Goal: Book appointment/travel/reservation

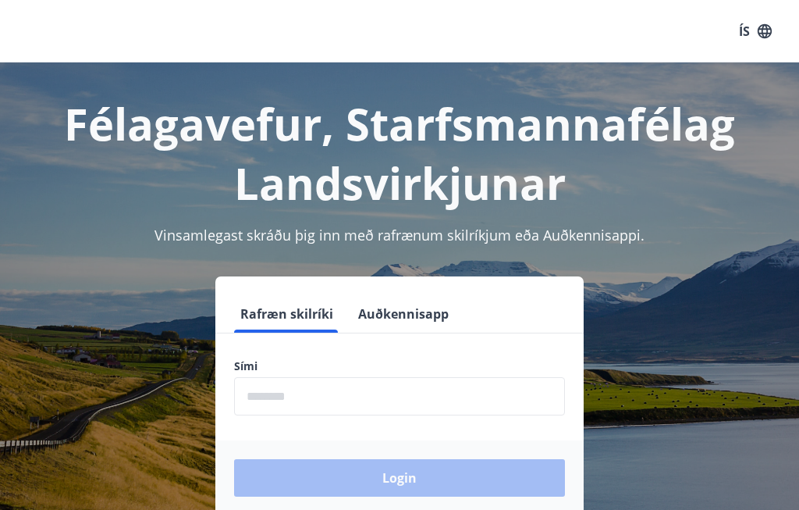
click at [244, 394] on input "phone" at bounding box center [399, 396] width 331 height 38
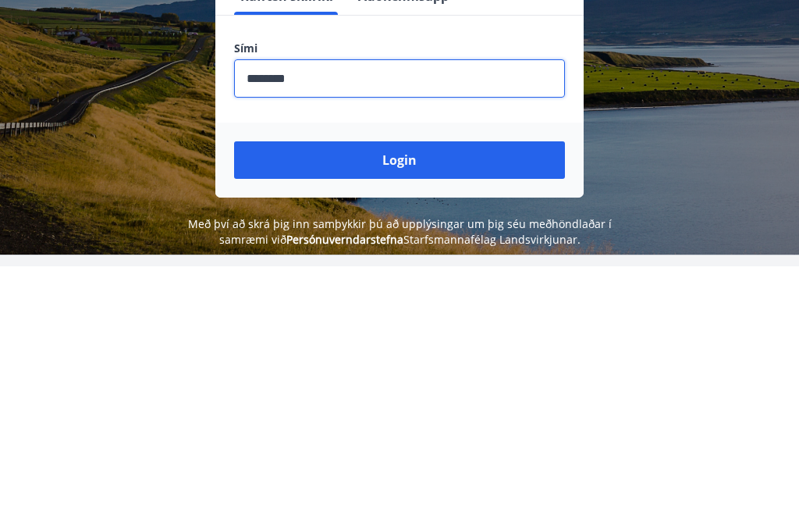
scroll to position [76, 0]
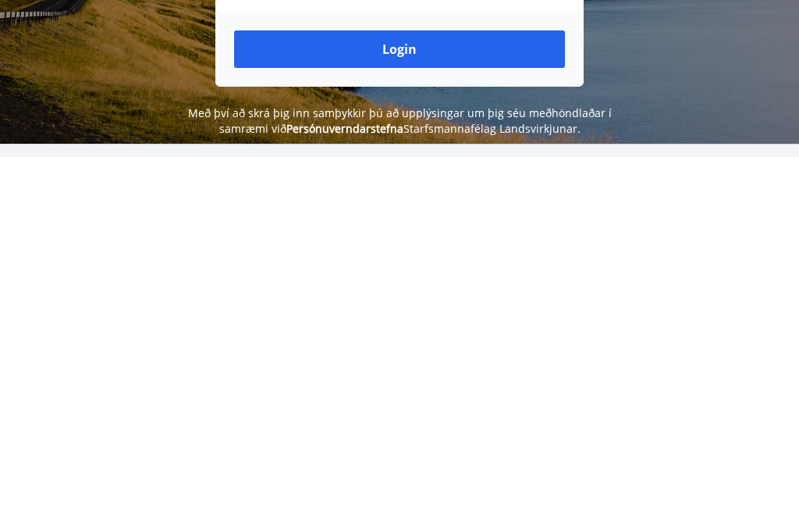
type input "********"
click at [398, 383] on button "Login" at bounding box center [399, 401] width 331 height 37
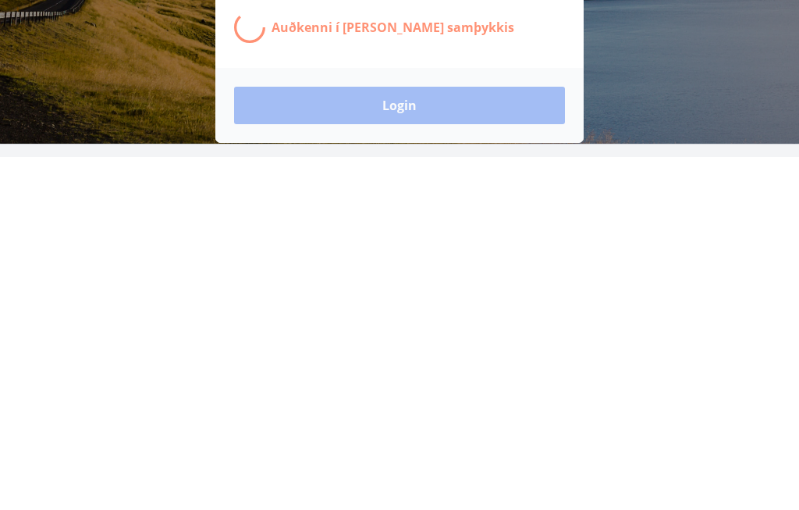
scroll to position [250, 0]
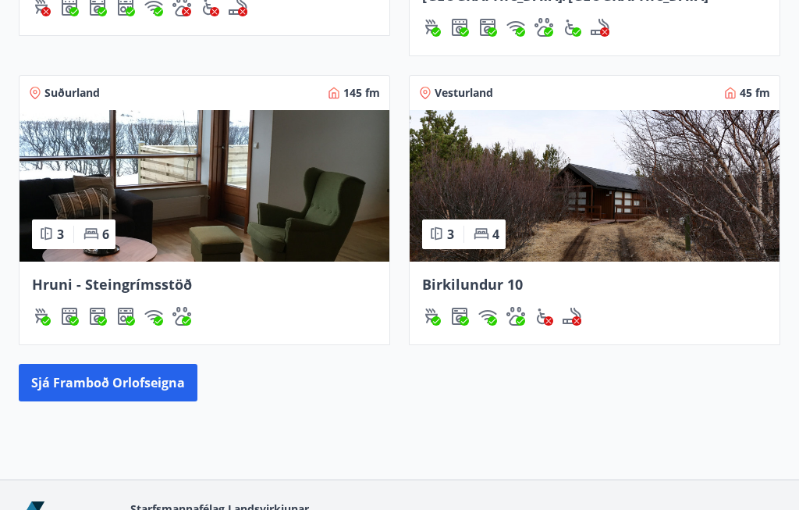
scroll to position [916, 0]
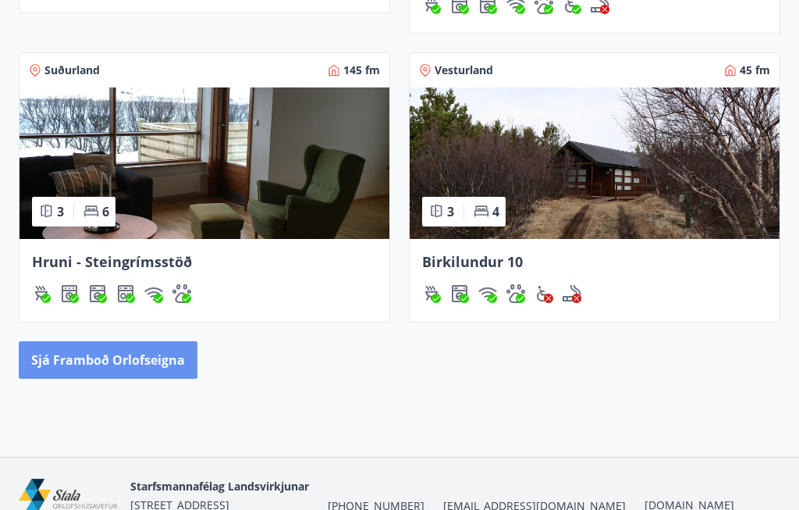
click at [120, 342] on button "Sjá framboð orlofseigna" at bounding box center [108, 359] width 179 height 37
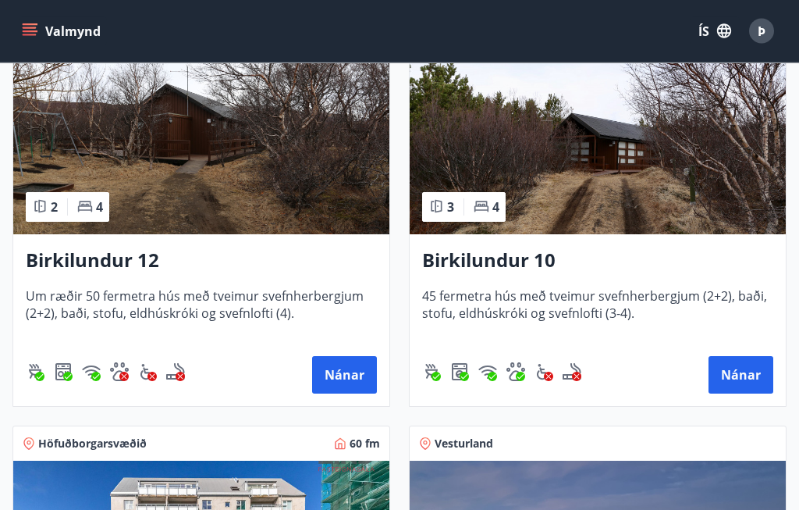
scroll to position [346, 0]
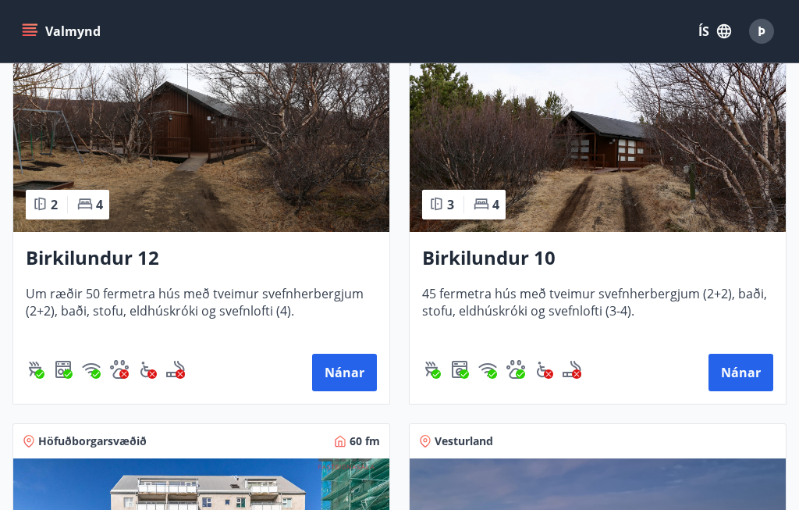
click at [496, 255] on h3 "Birkilundur 10" at bounding box center [597, 258] width 351 height 28
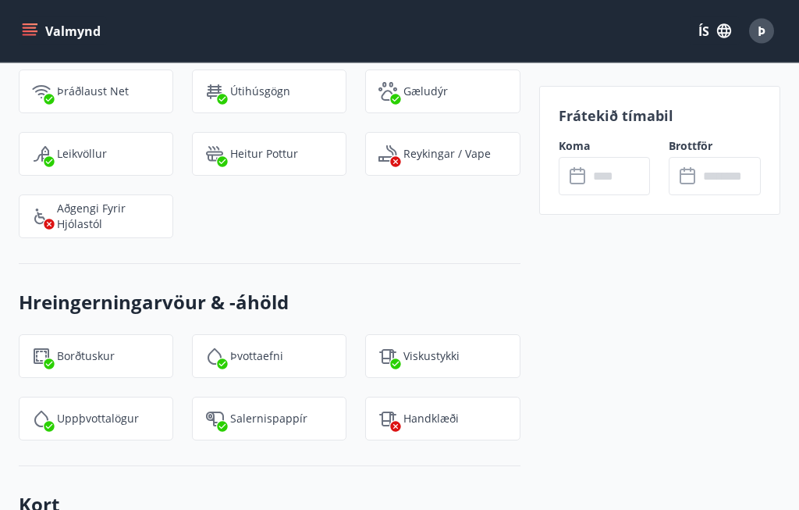
scroll to position [2653, 0]
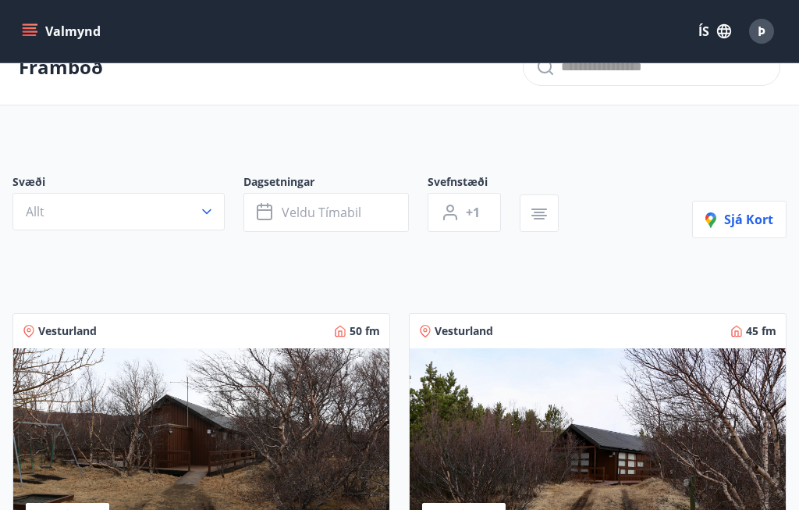
scroll to position [16, 0]
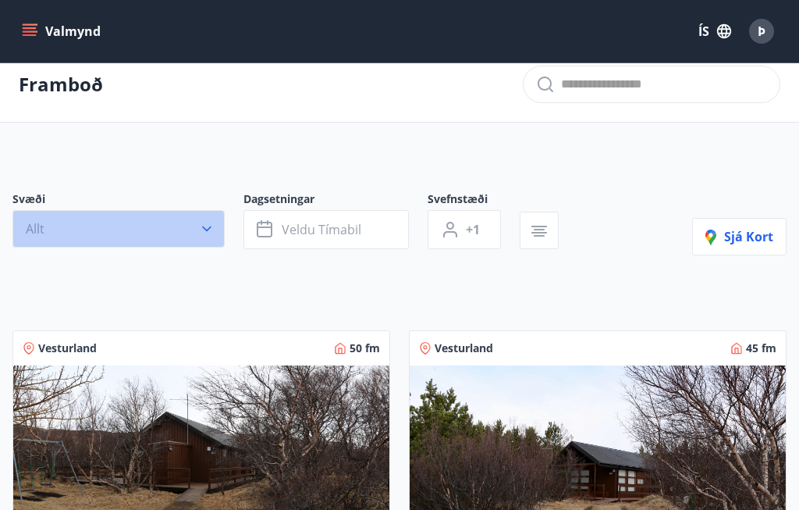
click at [206, 234] on icon "button" at bounding box center [207, 229] width 16 height 16
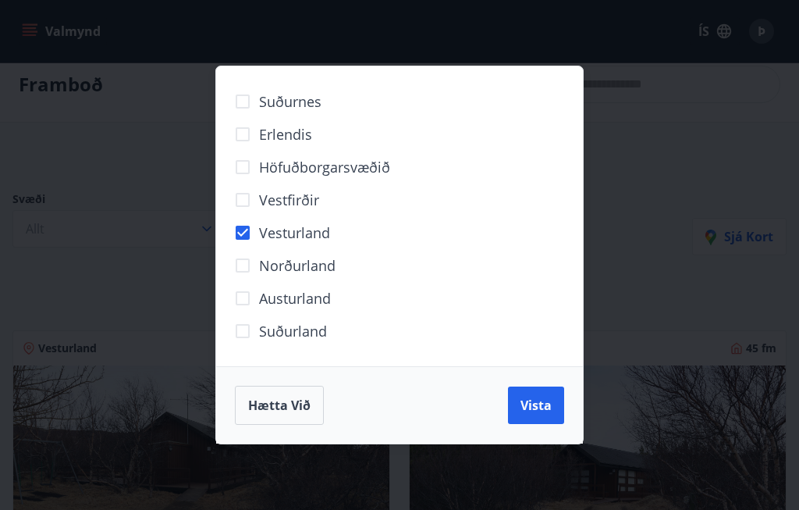
click at [536, 400] on span "Vista" at bounding box center [536, 405] width 31 height 17
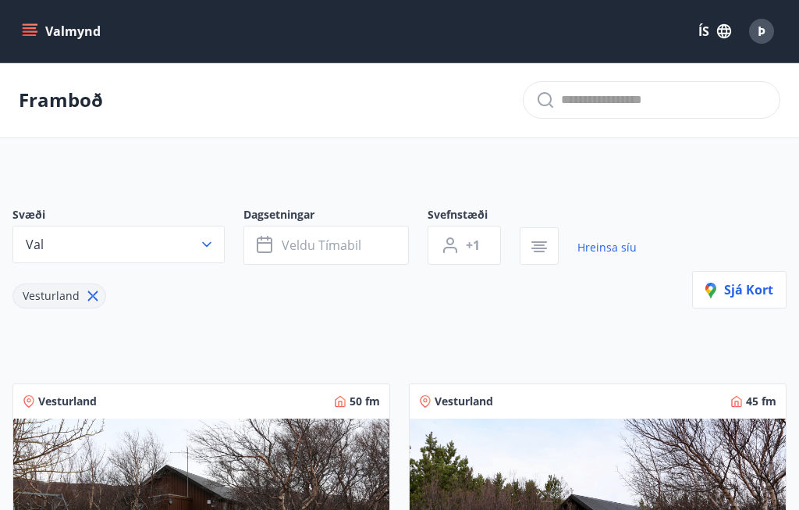
click at [223, 241] on button "Val" at bounding box center [118, 244] width 212 height 37
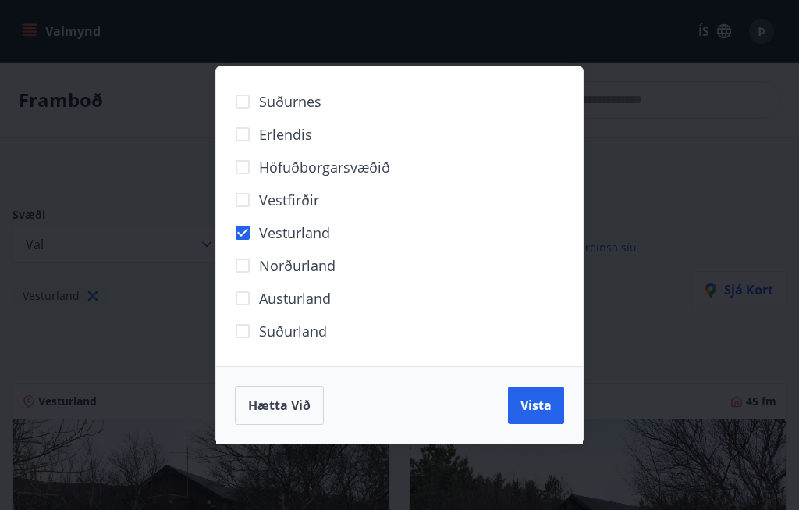
click at [468, 285] on div "Austurland" at bounding box center [399, 298] width 329 height 33
click at [678, 109] on div "Suðurnes Erlendis Höfuðborgarsvæðið [GEOGRAPHIC_DATA] [GEOGRAPHIC_DATA] [GEOGRA…" at bounding box center [399, 255] width 799 height 510
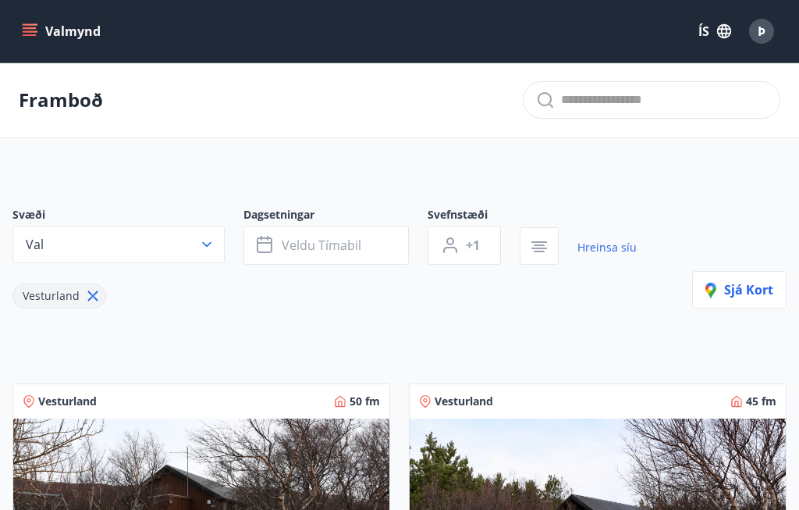
click at [358, 240] on span "Veldu tímabil" at bounding box center [322, 245] width 80 height 17
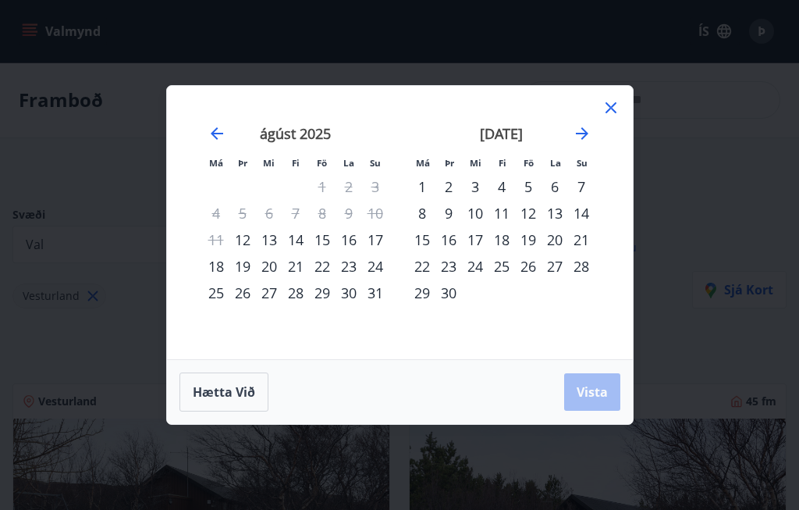
click at [237, 238] on div "12" at bounding box center [243, 239] width 27 height 27
click at [582, 268] on div "28" at bounding box center [581, 266] width 27 height 27
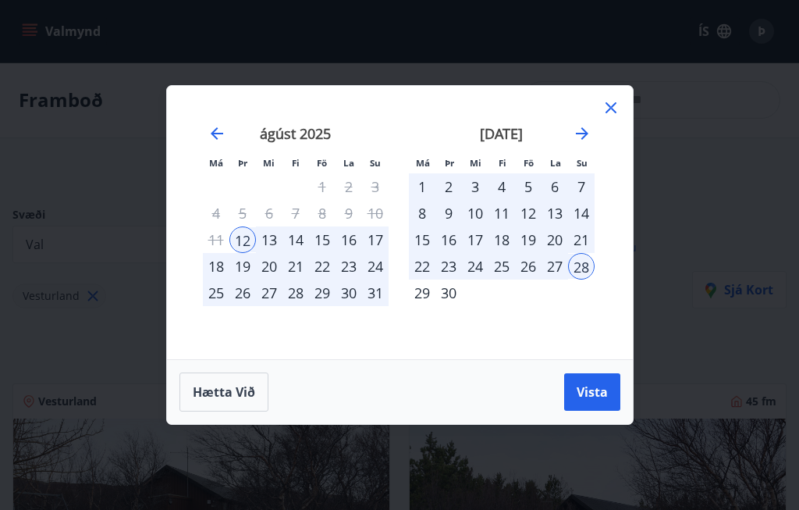
click at [588, 389] on span "Vista" at bounding box center [592, 391] width 31 height 17
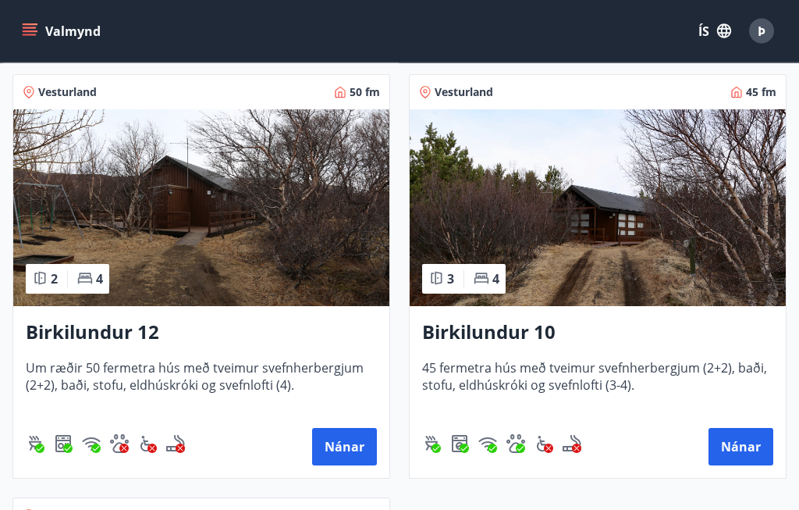
scroll to position [306, 0]
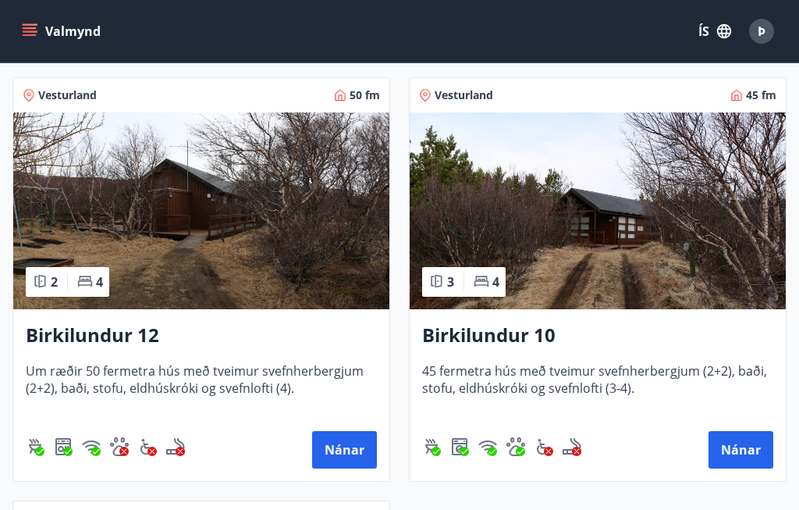
click at [340, 447] on button "Nánar" at bounding box center [344, 449] width 65 height 37
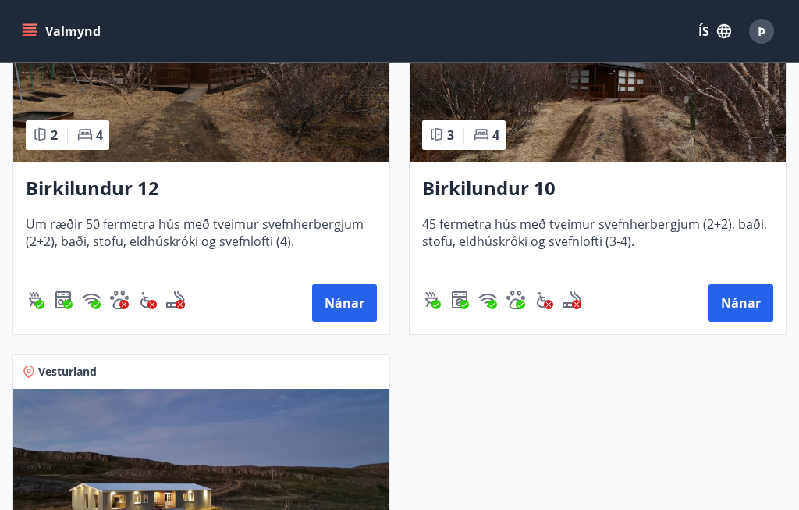
scroll to position [450, 0]
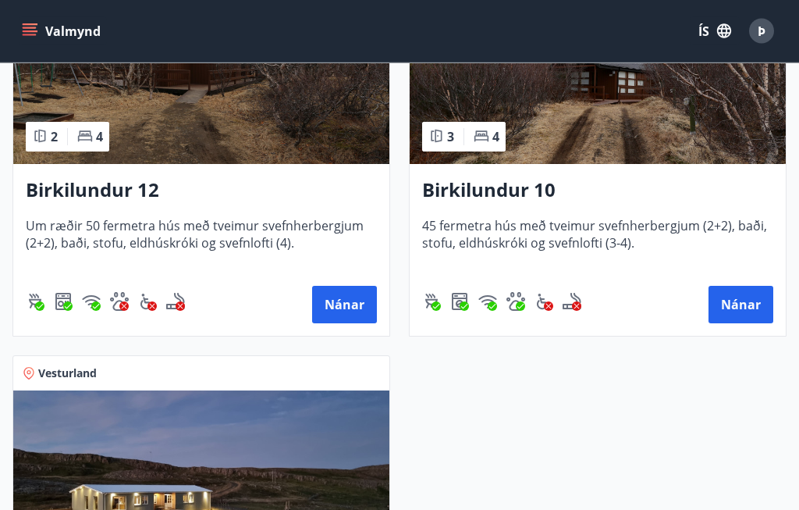
click at [749, 303] on button "Nánar" at bounding box center [741, 304] width 65 height 37
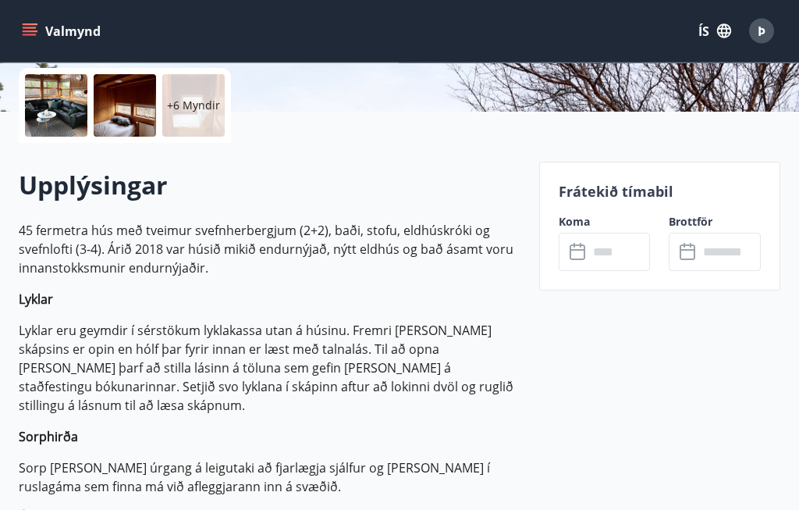
scroll to position [357, 0]
click at [589, 252] on input "text" at bounding box center [620, 252] width 62 height 38
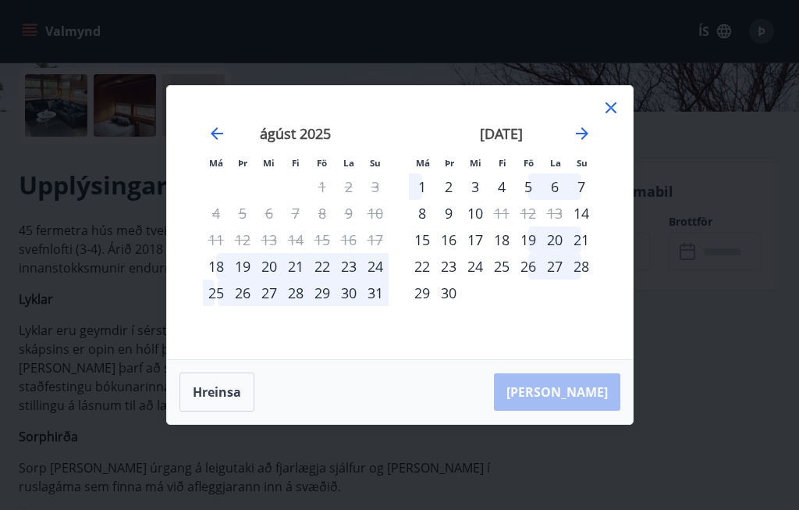
click at [619, 117] on icon at bounding box center [611, 107] width 19 height 19
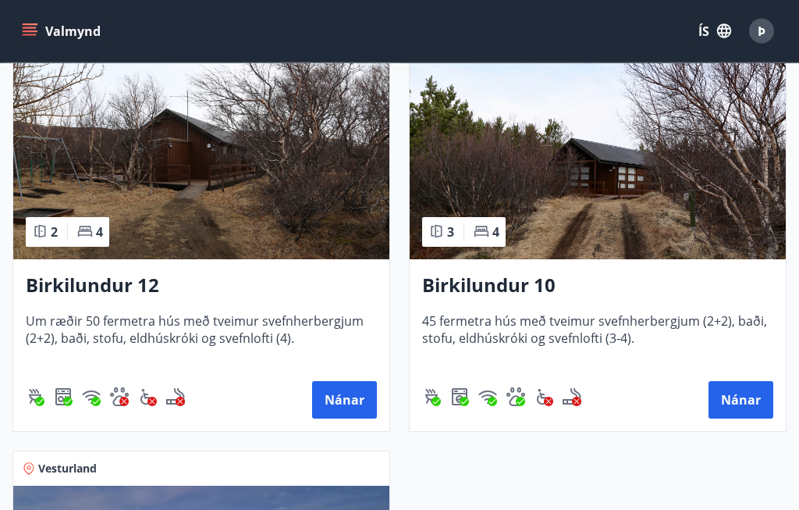
scroll to position [356, 0]
click at [749, 401] on button "Nánar" at bounding box center [741, 399] width 65 height 37
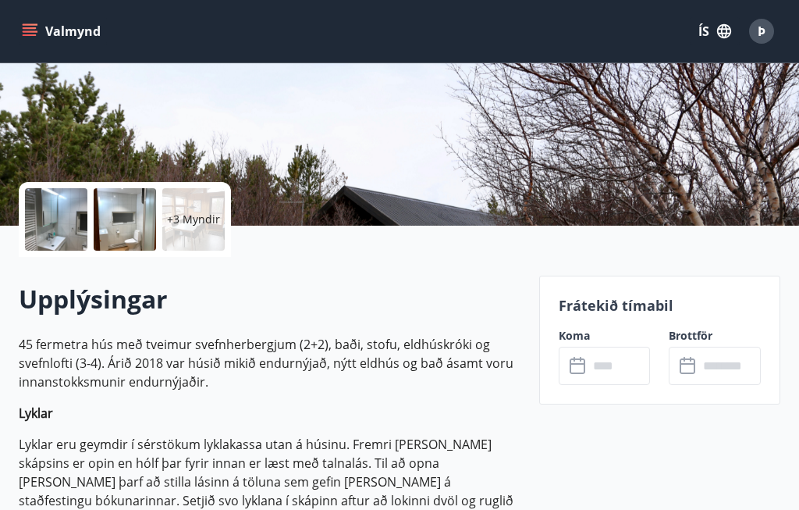
scroll to position [240, 0]
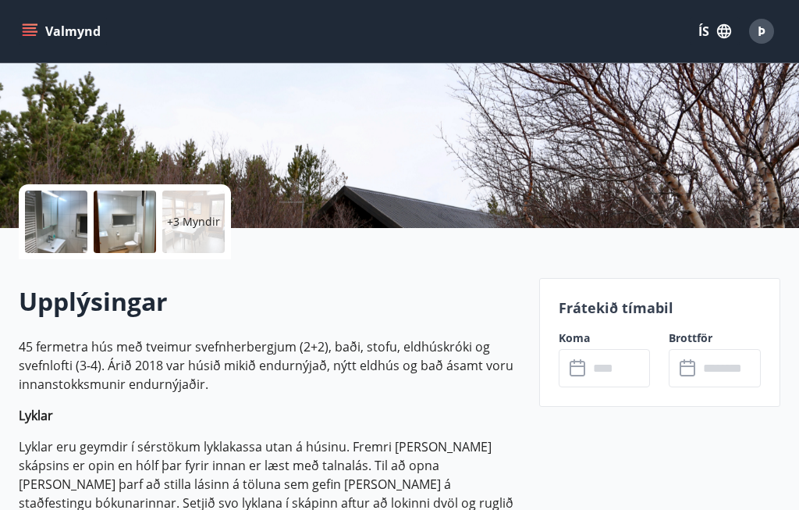
click at [581, 377] on icon at bounding box center [579, 368] width 19 height 19
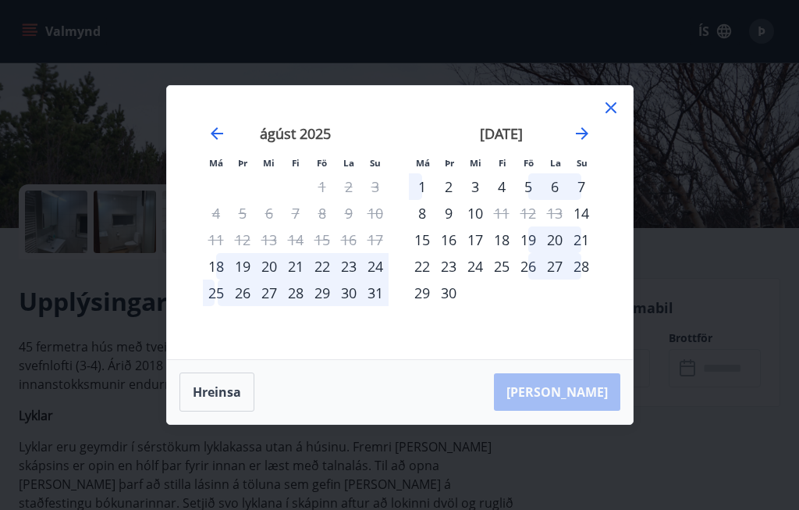
click at [619, 117] on icon at bounding box center [611, 107] width 19 height 19
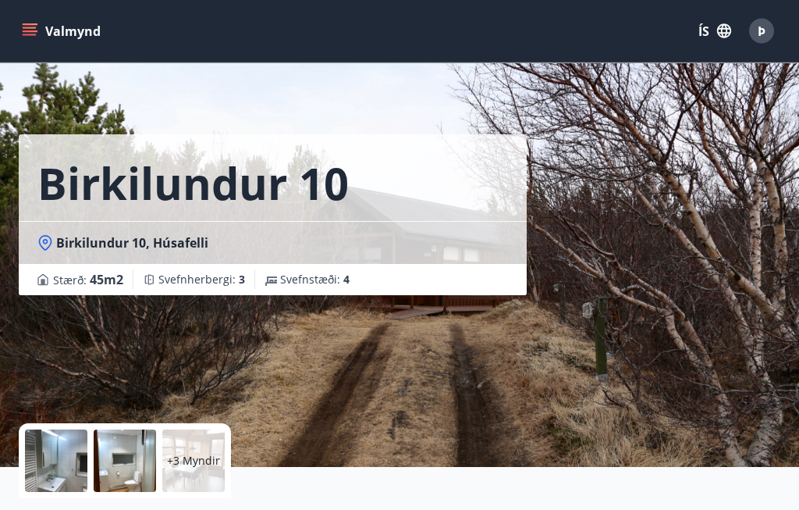
scroll to position [0, 0]
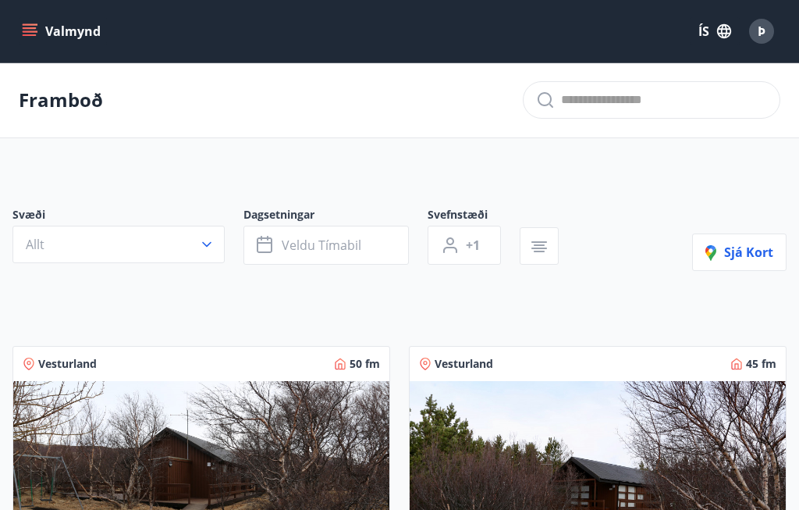
scroll to position [16, 0]
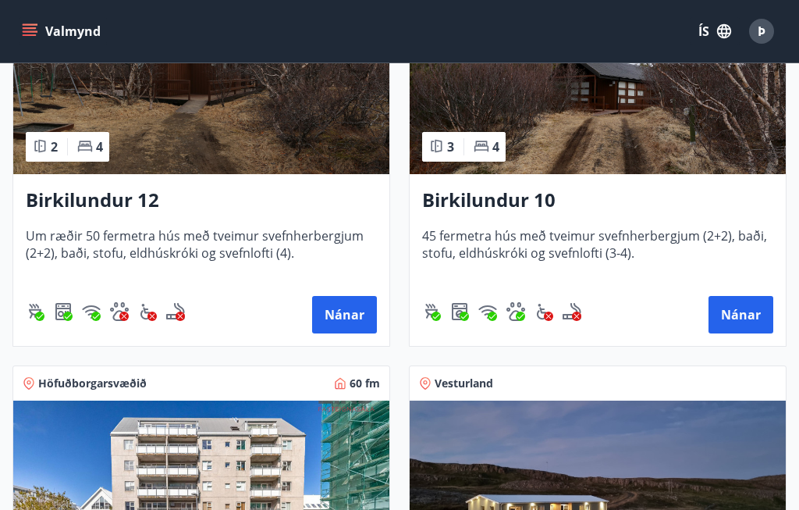
scroll to position [401, 0]
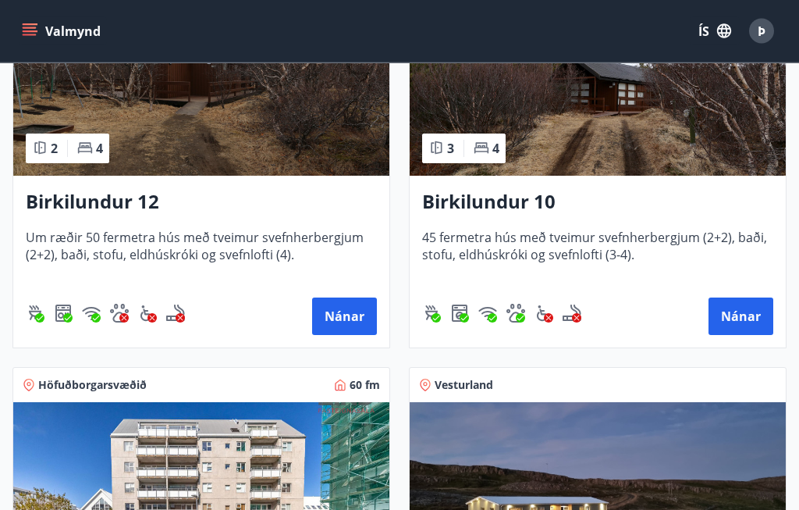
click at [743, 322] on button "Nánar" at bounding box center [741, 316] width 65 height 37
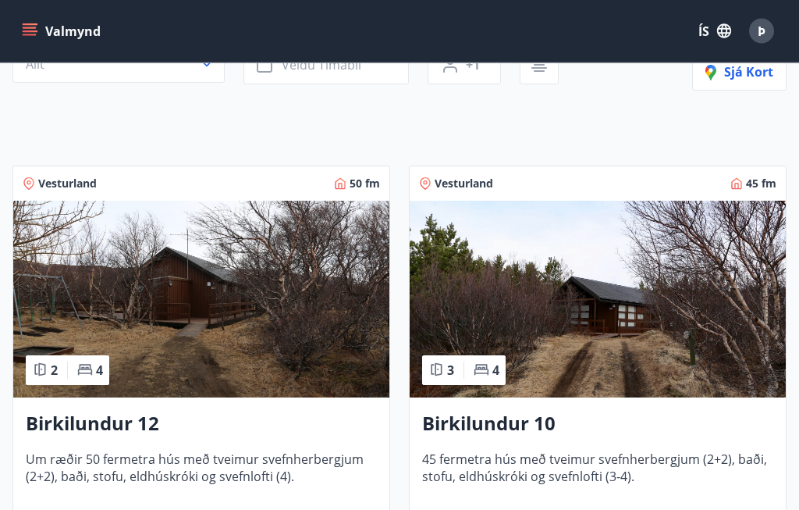
scroll to position [180, 0]
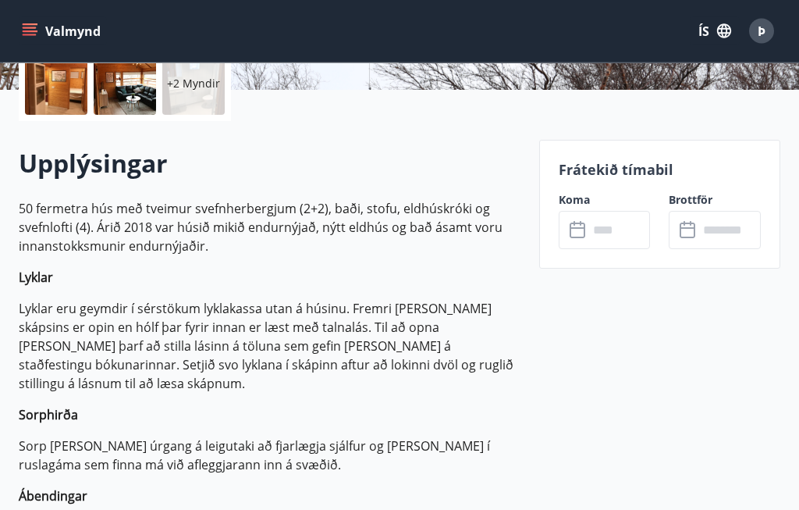
click at [595, 225] on input "text" at bounding box center [620, 231] width 62 height 38
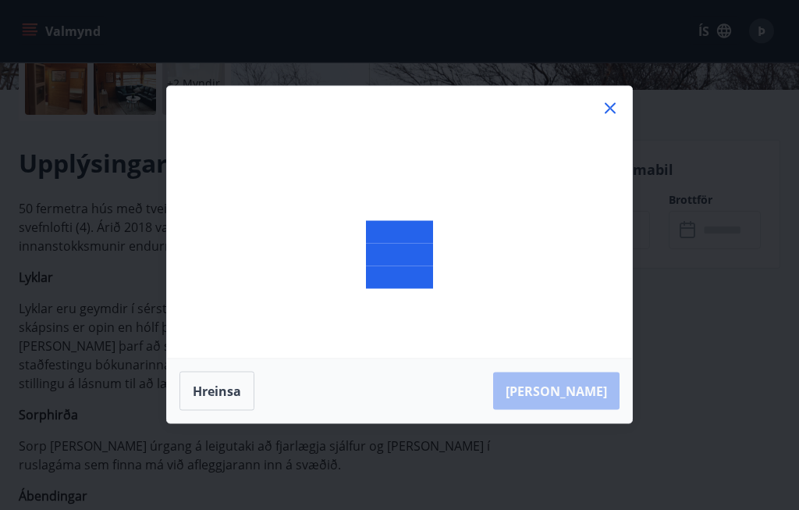
scroll to position [379, 0]
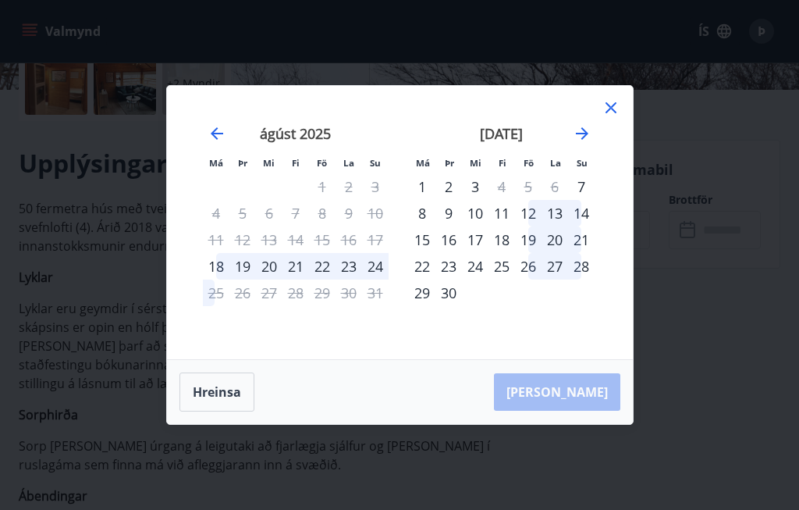
click at [615, 71] on div "Má Þr Mi Fi Fö La Su Má Þr Mi Fi Fö La Su [DATE] 1 2 3 4 5 6 7 8 9 10 11 12 13 …" at bounding box center [399, 255] width 799 height 510
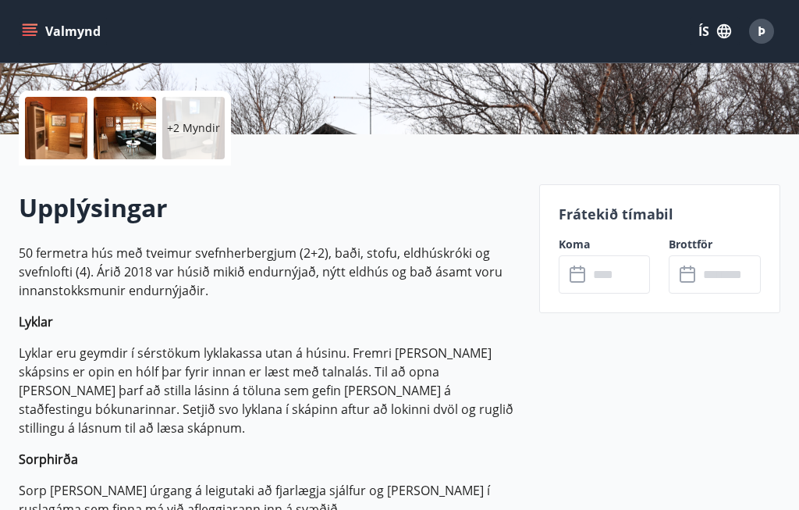
scroll to position [333, 0]
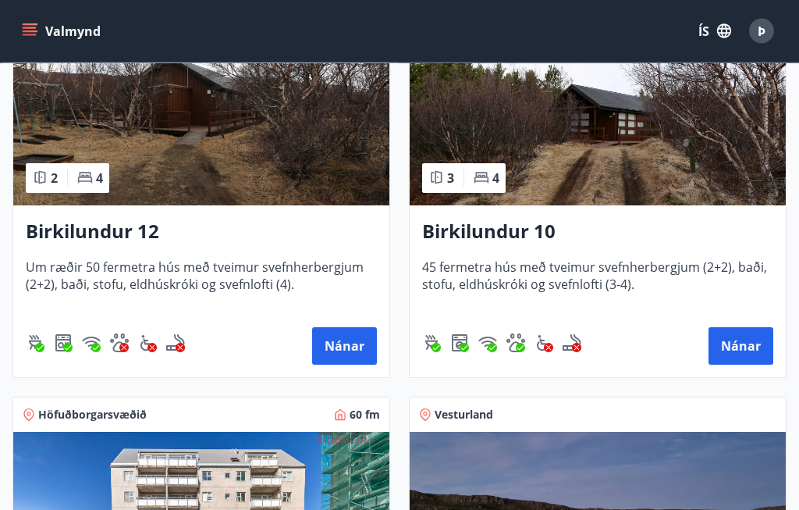
scroll to position [372, 0]
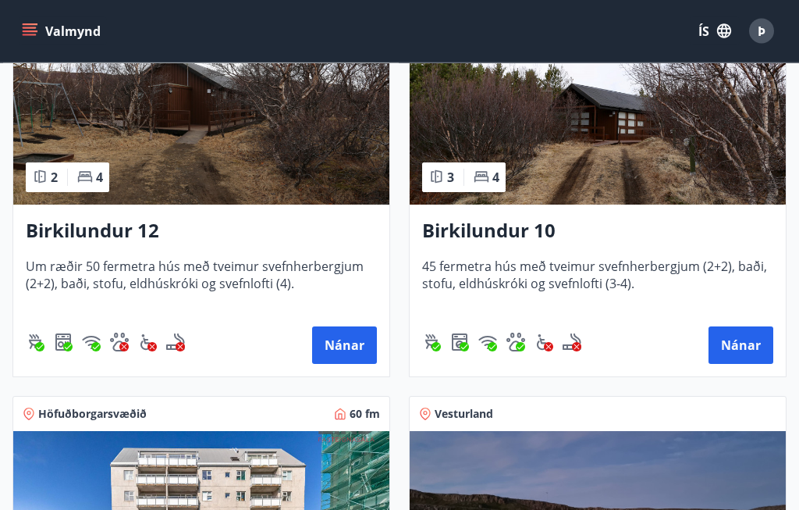
click at [736, 346] on button "Nánar" at bounding box center [741, 345] width 65 height 37
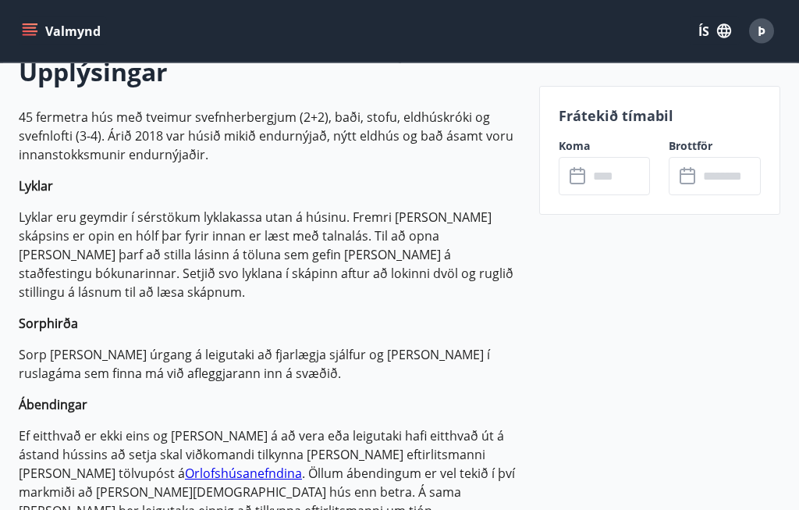
click at [589, 174] on input "text" at bounding box center [620, 176] width 62 height 38
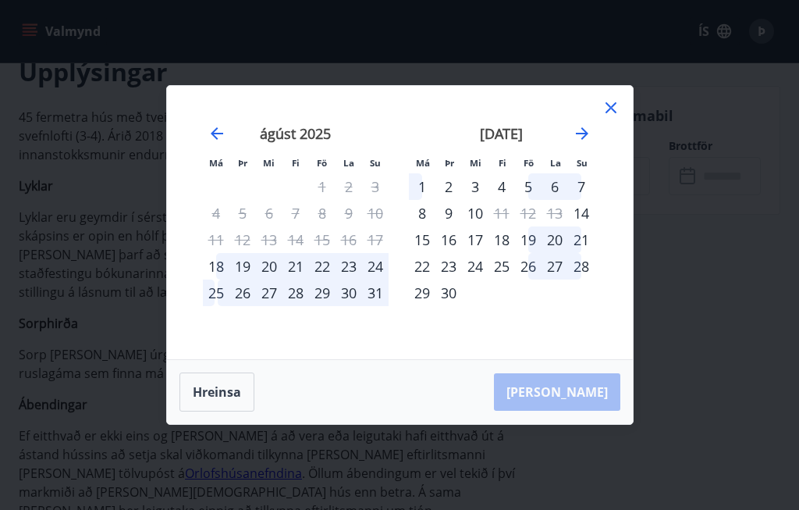
click at [619, 118] on div "Má Þr Mi Fi Fö La Su Má Þr Mi Fi Fö La Su [DATE] 1 2 3 4 5 6 7 8 9 10 11 12 13 …" at bounding box center [400, 222] width 466 height 273
click at [617, 117] on icon at bounding box center [611, 107] width 19 height 19
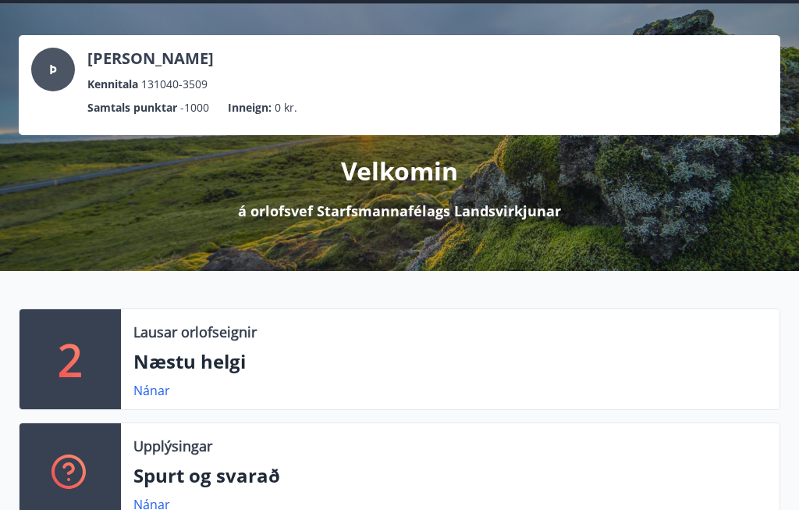
scroll to position [112, 0]
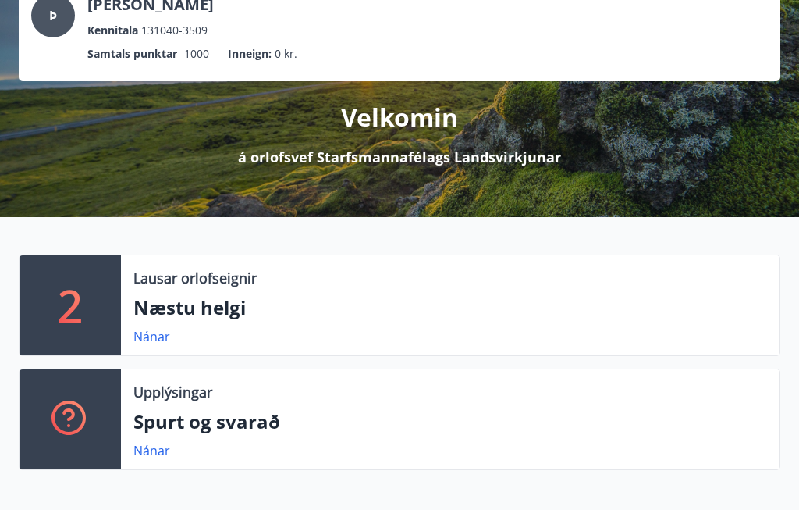
click at [182, 309] on p "Næstu helgi" at bounding box center [450, 308] width 634 height 27
click at [144, 333] on link "Nánar" at bounding box center [151, 336] width 37 height 17
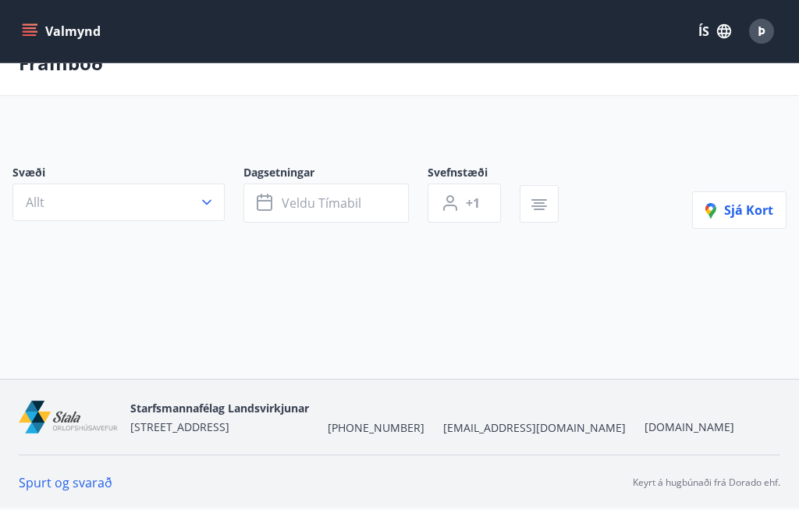
scroll to position [61, 0]
type input "*"
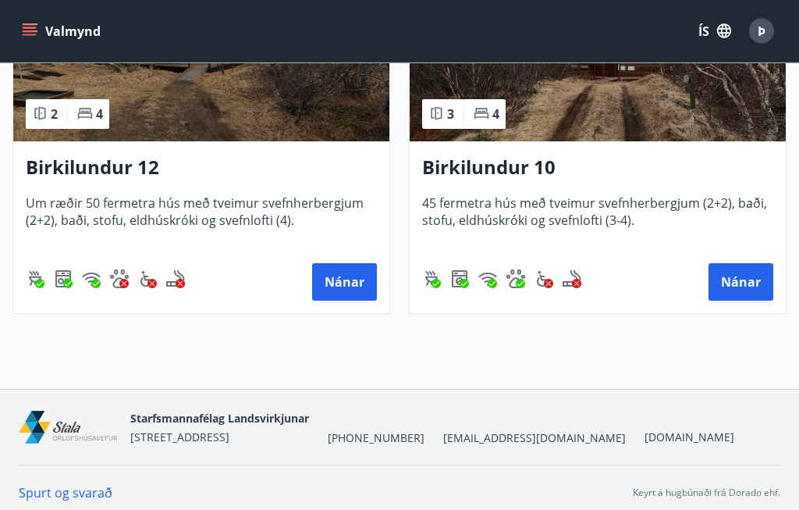
scroll to position [484, 0]
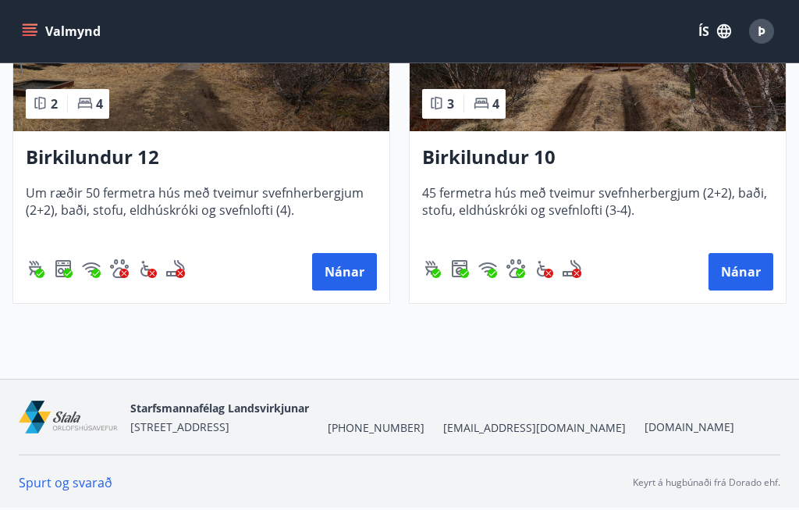
click at [351, 263] on button "Nánar" at bounding box center [344, 271] width 65 height 37
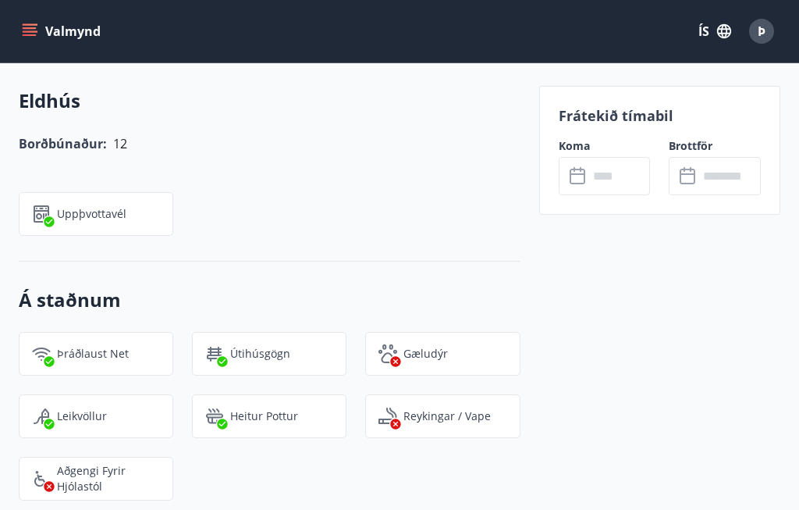
scroll to position [2504, 0]
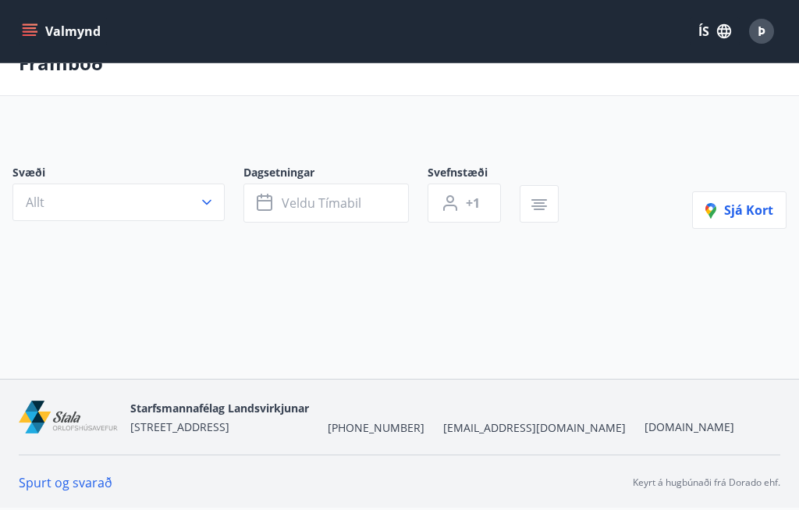
scroll to position [61, 0]
type input "*"
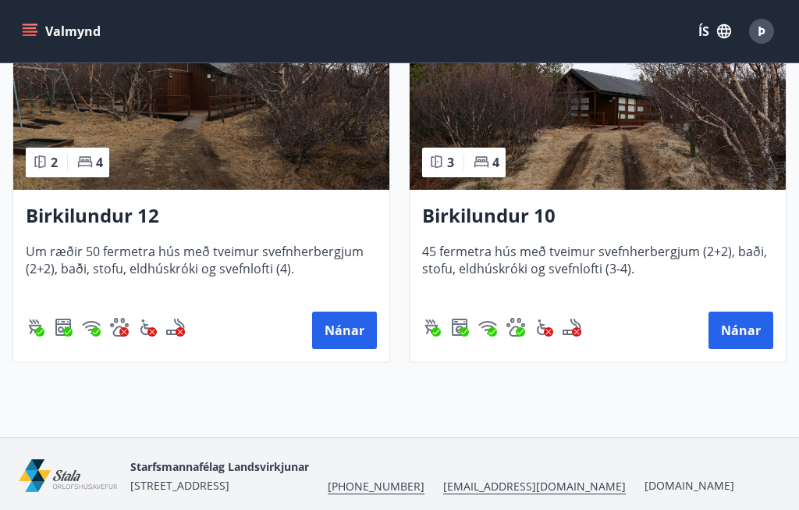
scroll to position [484, 0]
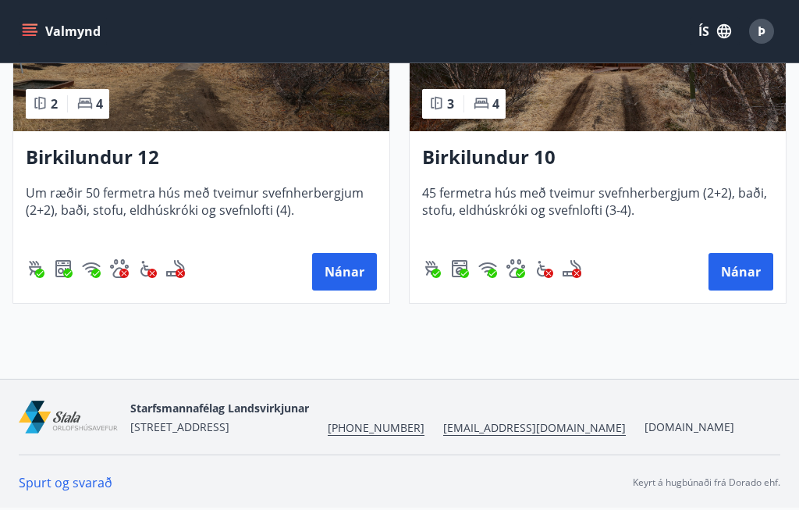
click at [354, 273] on button "Nánar" at bounding box center [344, 271] width 65 height 37
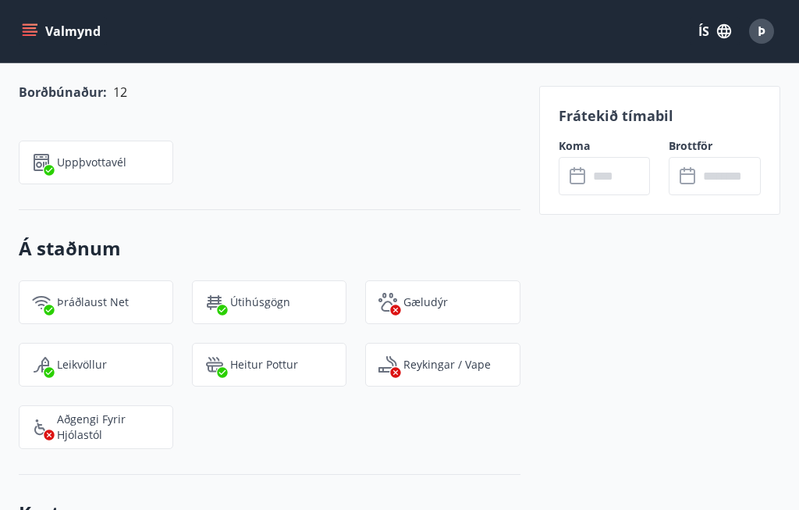
scroll to position [2559, 0]
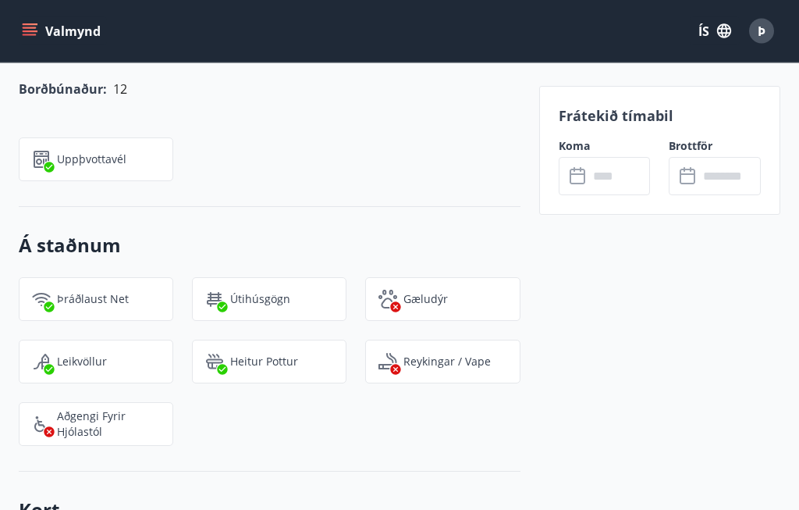
click at [116, 292] on p "Þráðlaust net" at bounding box center [93, 300] width 72 height 16
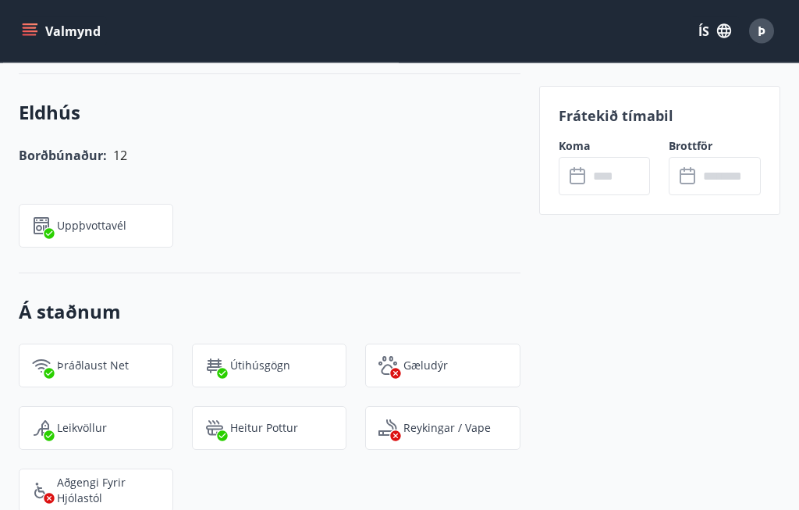
scroll to position [2492, 0]
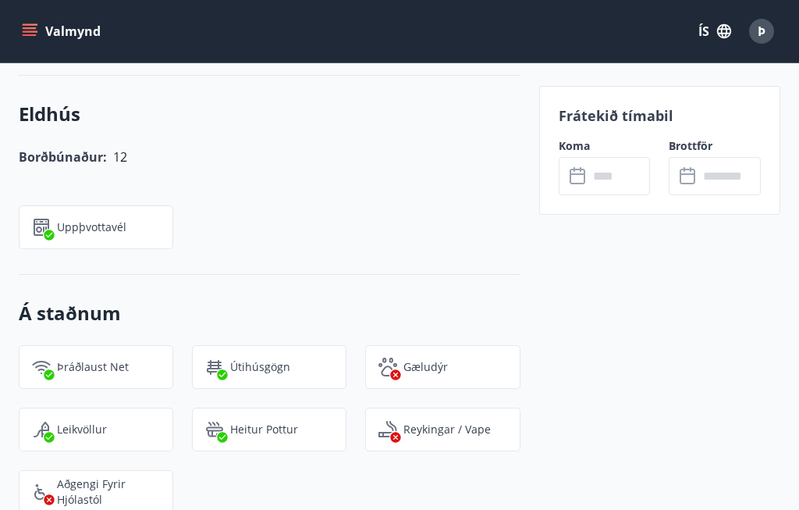
click at [77, 345] on div "Þráðlaust net" at bounding box center [96, 367] width 155 height 44
click at [77, 359] on p "Þráðlaust net" at bounding box center [93, 367] width 72 height 16
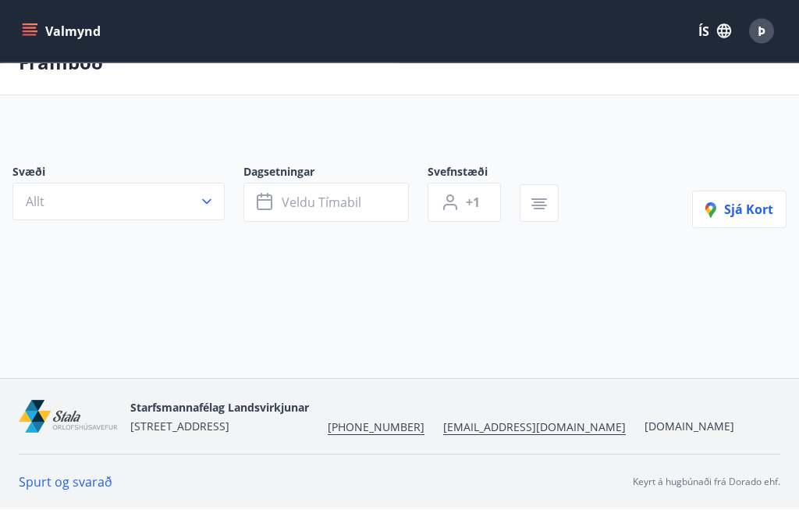
scroll to position [61, 0]
type input "*"
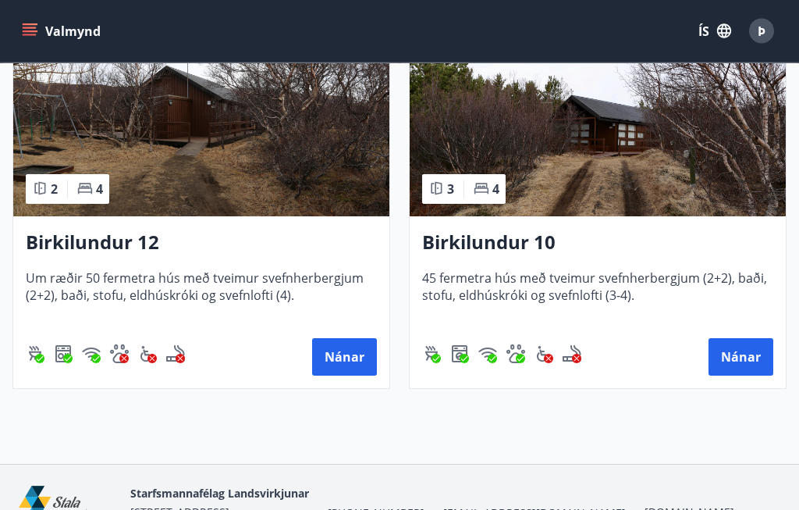
scroll to position [400, 0]
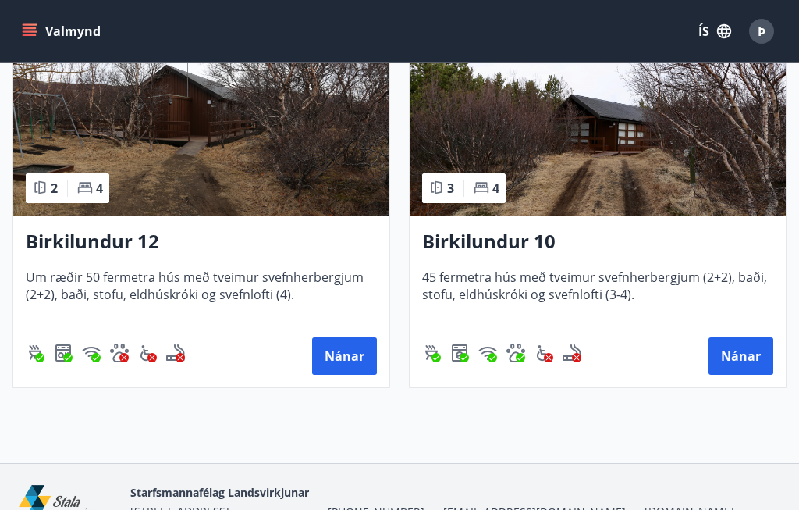
click at [756, 352] on button "Nánar" at bounding box center [741, 355] width 65 height 37
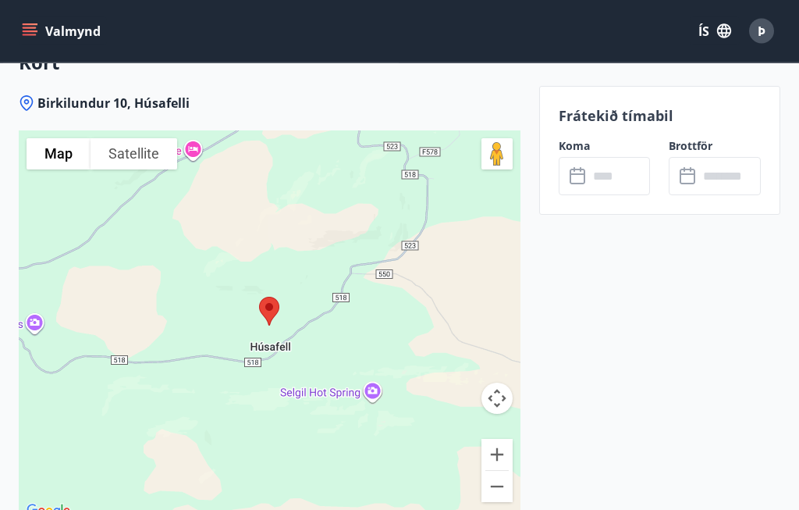
scroll to position [3180, 0]
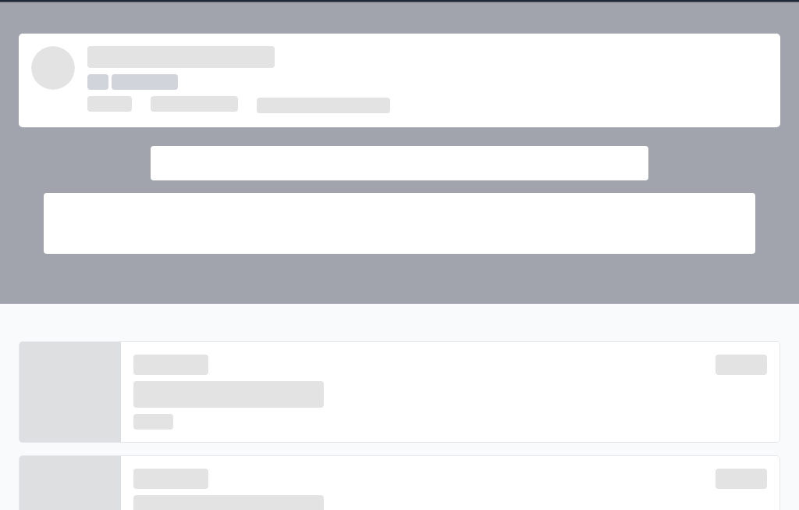
scroll to position [172, 0]
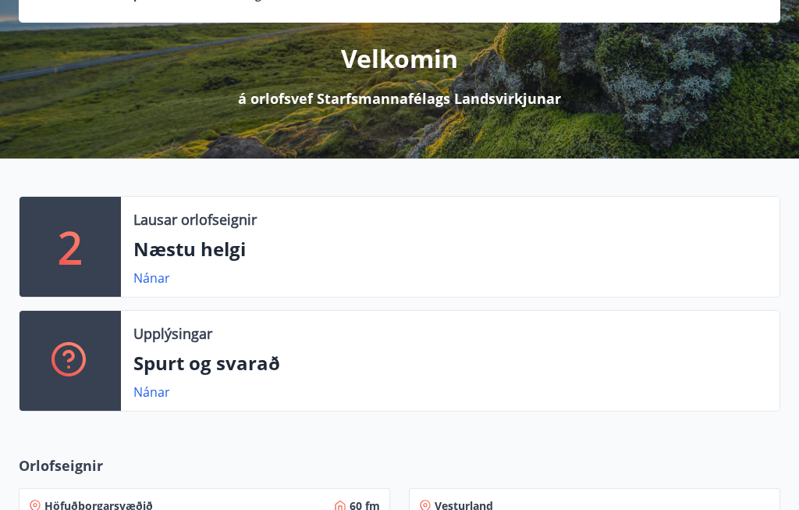
click at [143, 283] on link "Nánar" at bounding box center [151, 277] width 37 height 17
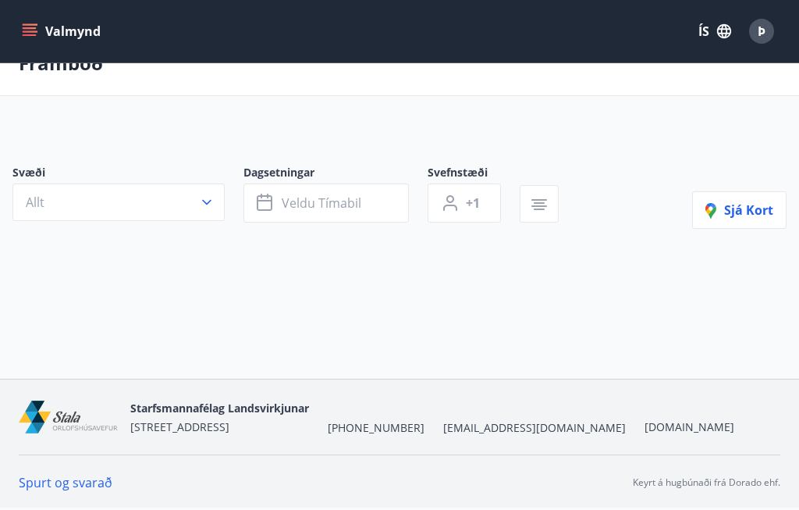
scroll to position [59, 0]
type input "*"
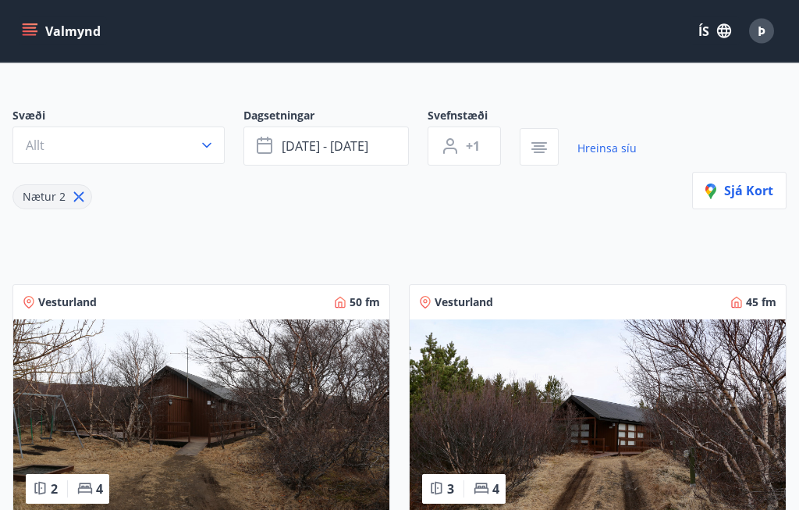
scroll to position [99, 0]
click at [61, 193] on span "Nætur 2" at bounding box center [44, 196] width 43 height 15
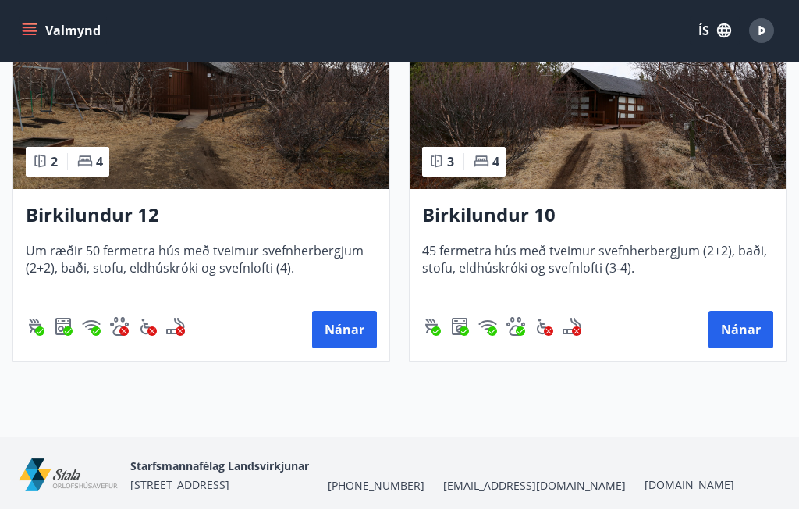
scroll to position [484, 0]
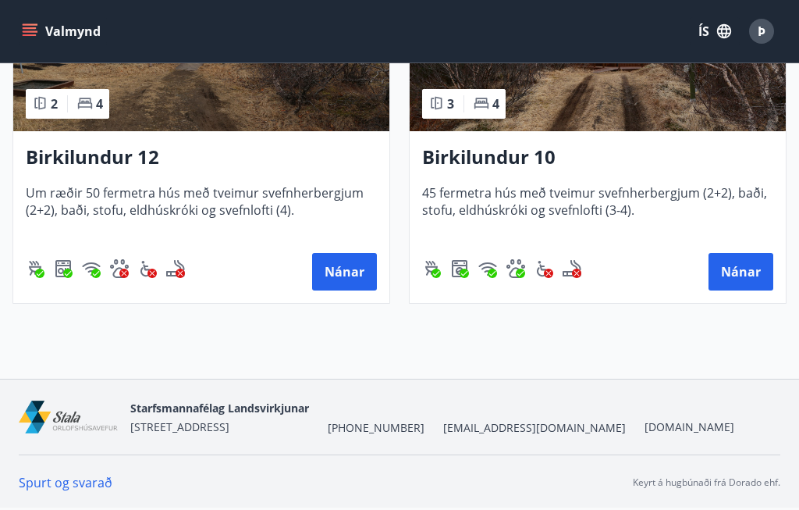
click at [340, 265] on button "Nánar" at bounding box center [344, 271] width 65 height 37
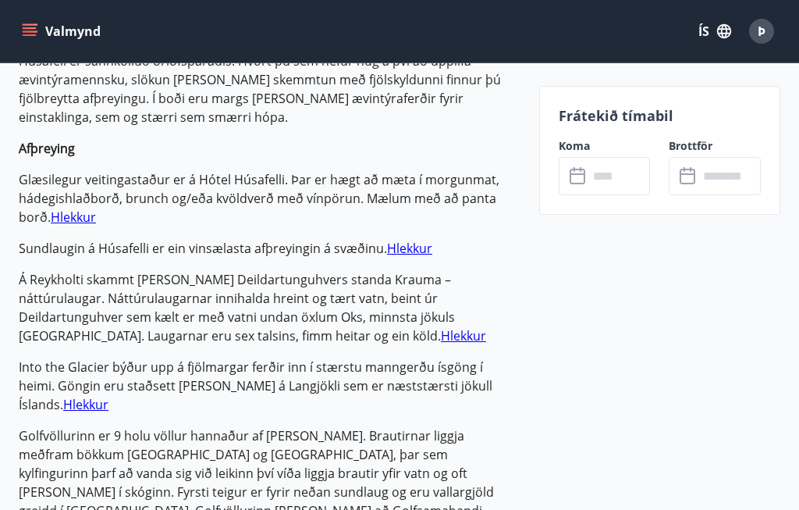
scroll to position [1119, 0]
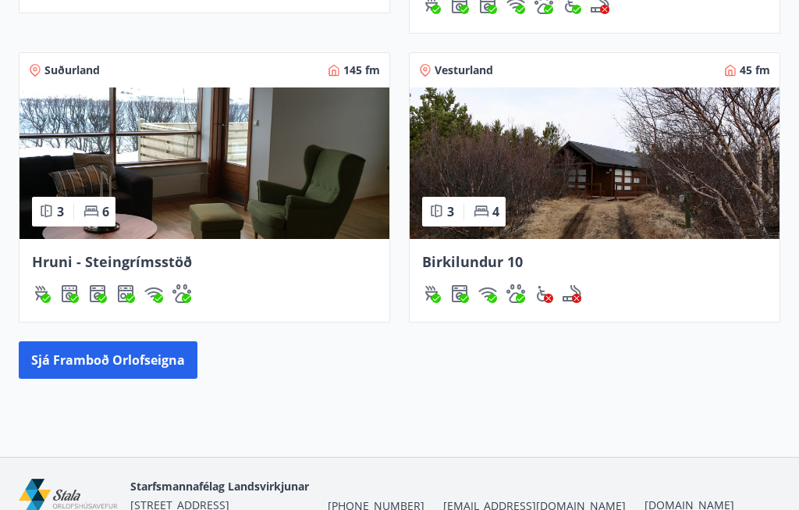
scroll to position [975, 0]
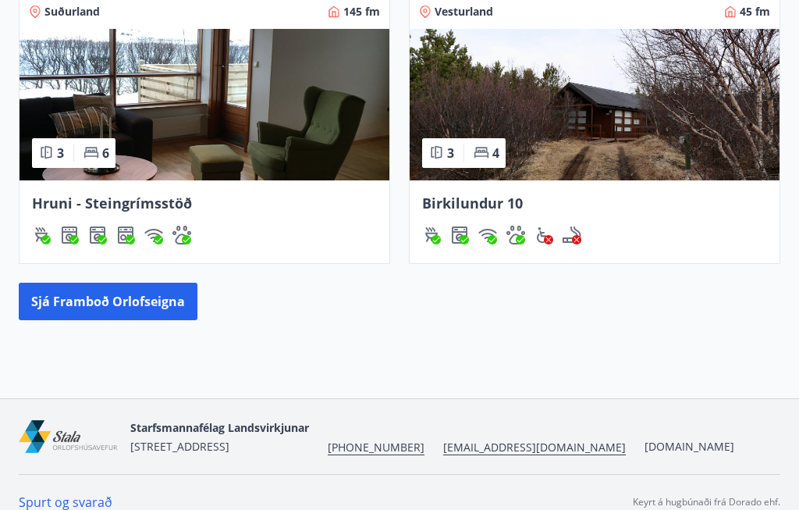
click at [479, 194] on span "Birkilundur 10" at bounding box center [472, 203] width 101 height 19
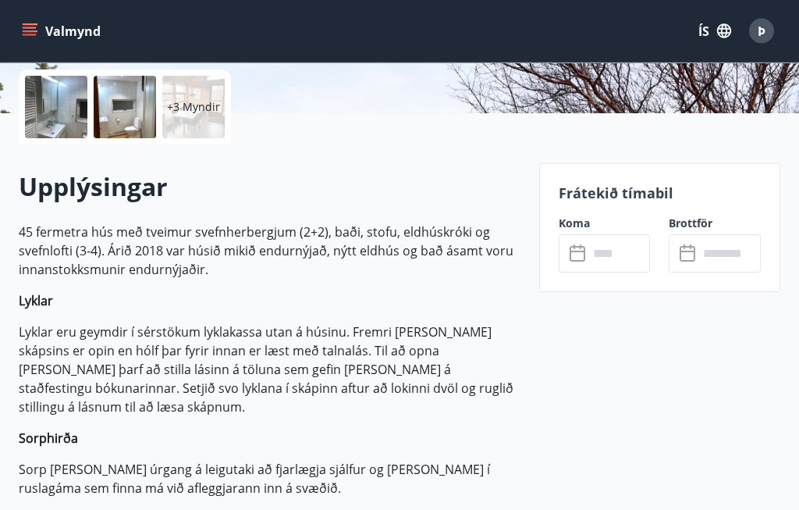
scroll to position [356, 0]
click at [607, 235] on input "text" at bounding box center [620, 252] width 62 height 38
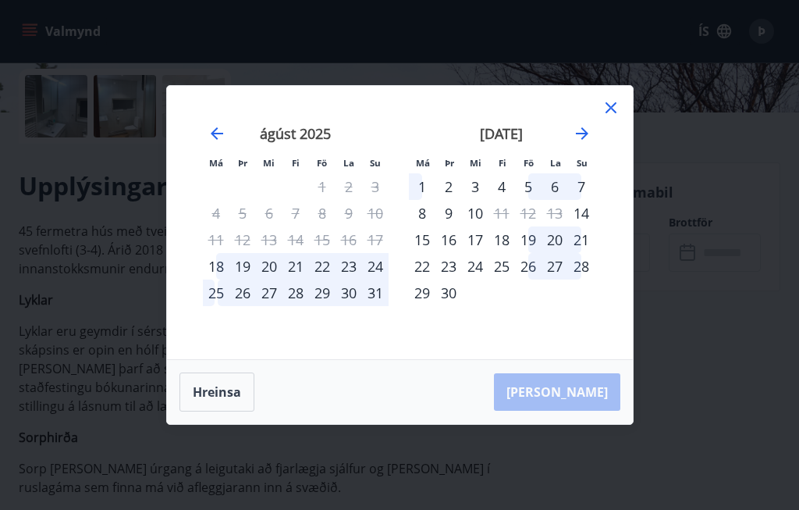
click at [572, 399] on div "[PERSON_NAME]" at bounding box center [400, 392] width 466 height 64
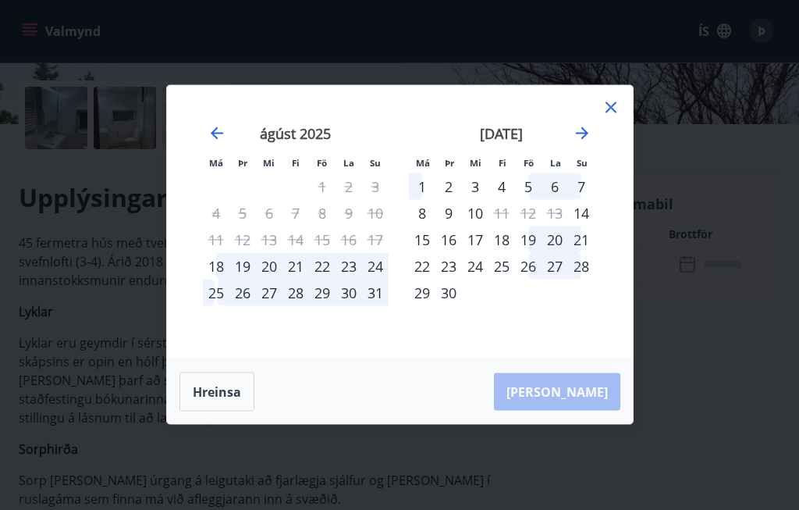
click at [583, 128] on icon "Move forward to switch to the next month." at bounding box center [582, 133] width 12 height 12
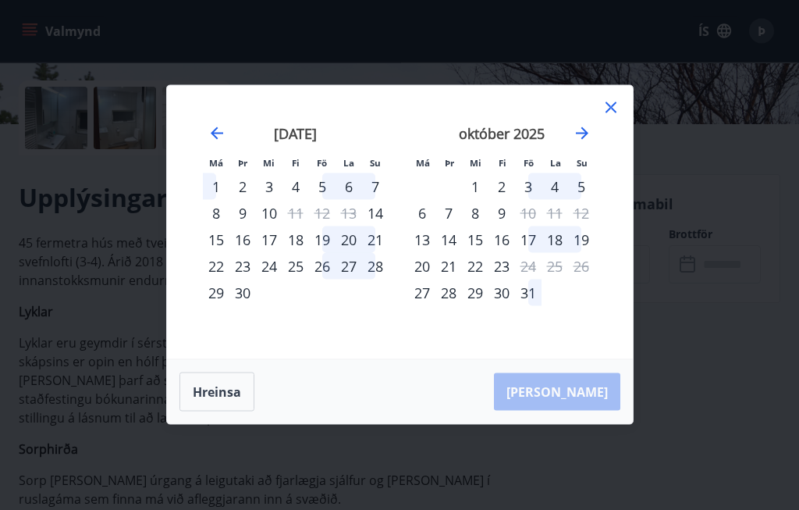
scroll to position [344, 0]
click at [590, 136] on icon "Move forward to switch to the next month." at bounding box center [582, 133] width 19 height 19
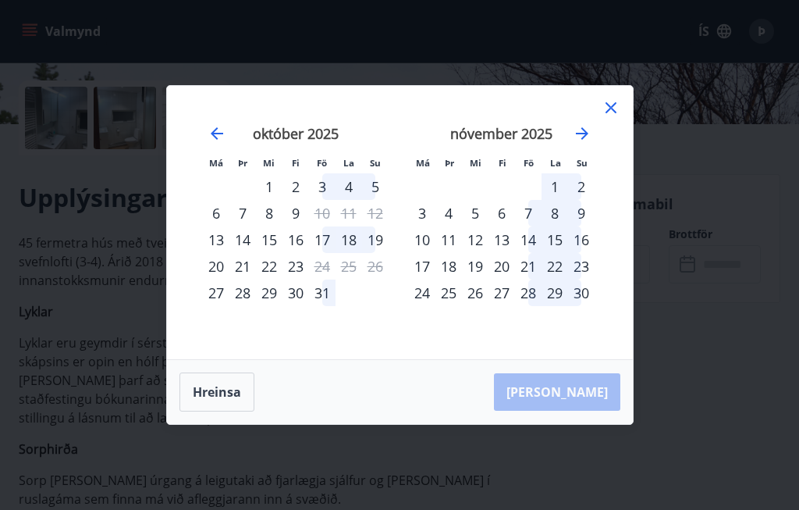
click at [575, 131] on icon "Move forward to switch to the next month." at bounding box center [582, 133] width 19 height 19
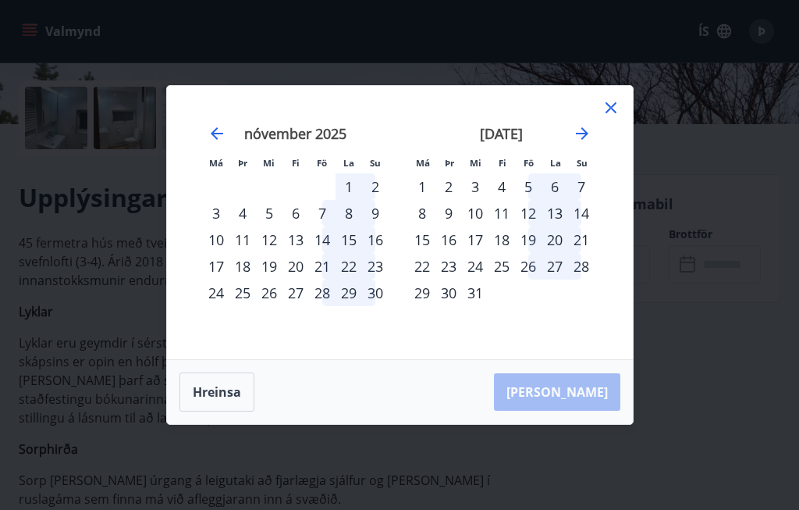
click at [618, 101] on icon at bounding box center [611, 107] width 19 height 19
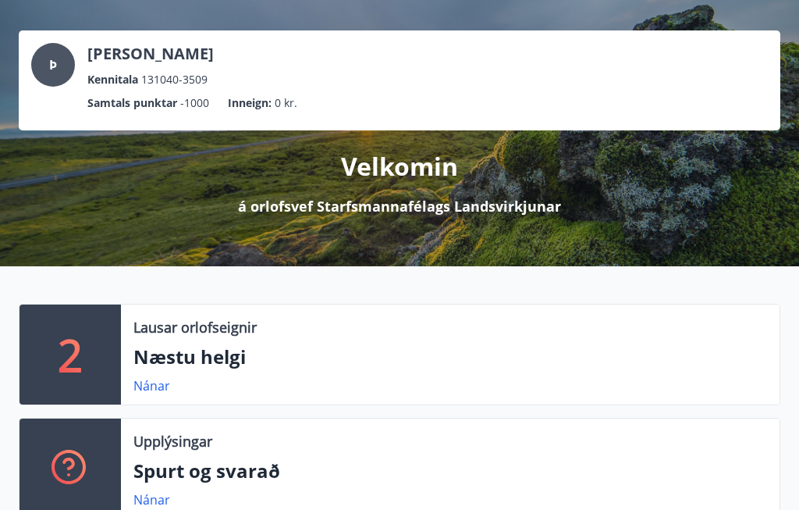
scroll to position [62, 0]
